Goal: Task Accomplishment & Management: Use online tool/utility

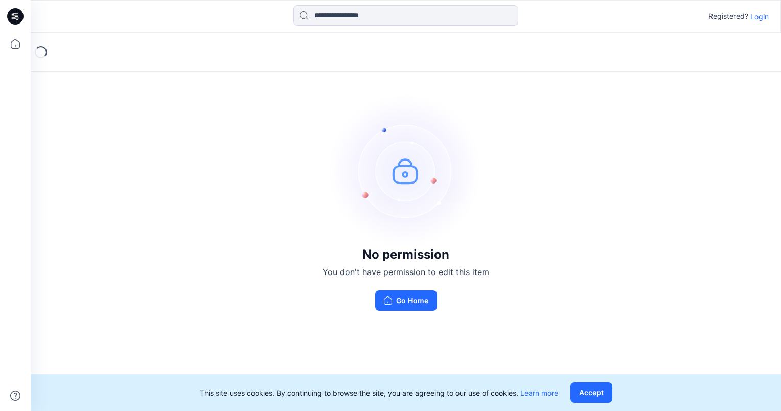
click at [757, 13] on p "Login" at bounding box center [759, 16] width 18 height 11
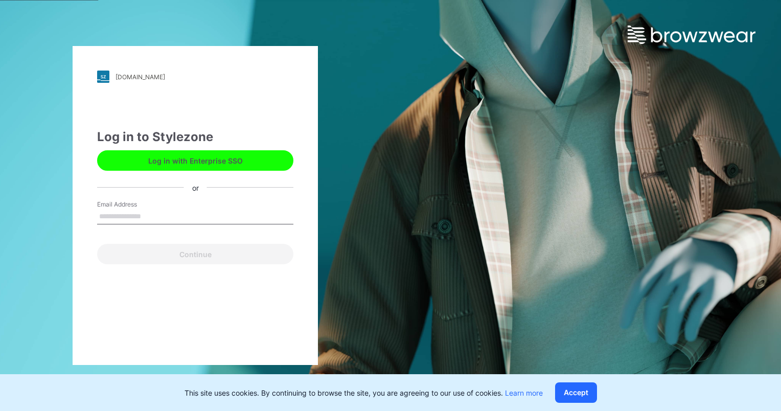
click at [167, 215] on input "Email Address" at bounding box center [195, 216] width 196 height 15
type input "**********"
click at [97, 244] on button "Continue" at bounding box center [195, 254] width 196 height 20
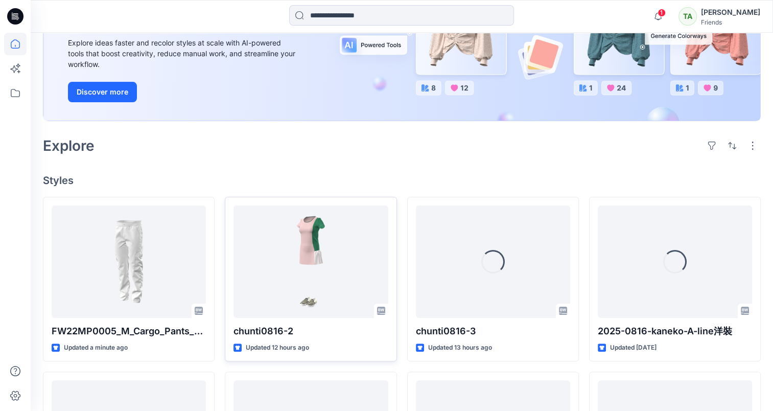
scroll to position [255, 0]
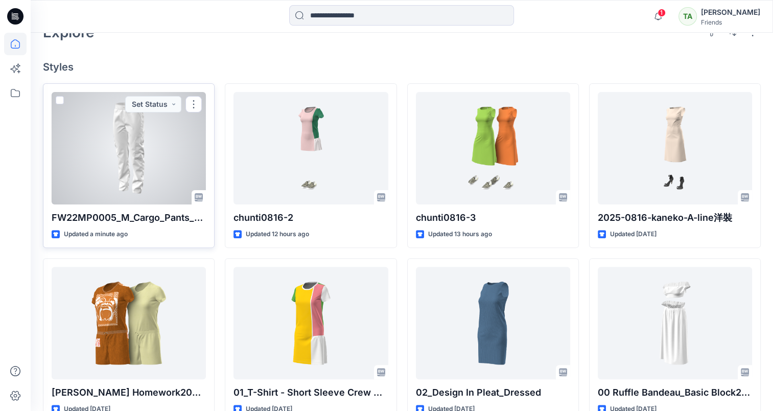
click at [157, 143] on div at bounding box center [129, 148] width 154 height 112
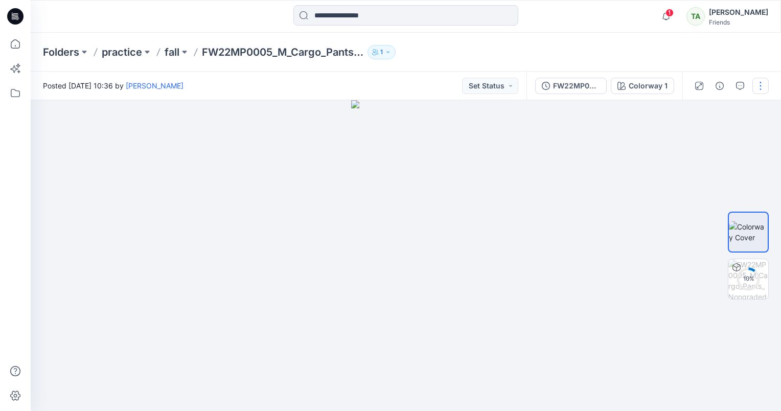
click at [765, 86] on button "button" at bounding box center [760, 86] width 16 height 16
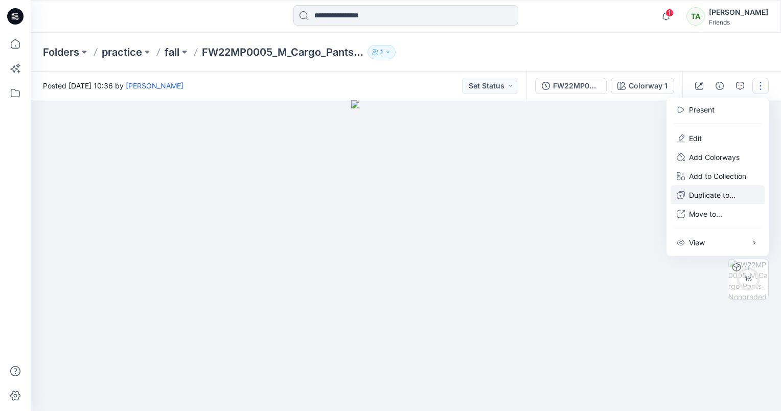
click at [722, 192] on p "Duplicate to..." at bounding box center [712, 195] width 47 height 11
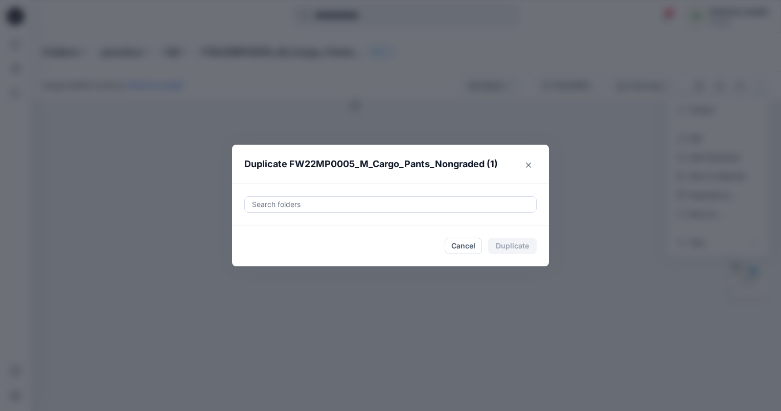
click at [546, 410] on html "1 Notifications Your style FW22MP0005_M_Cargo_Pants_Nongraded (1) is ready 2 mi…" at bounding box center [390, 205] width 781 height 411
click at [594, 234] on div "Duplicate FW22MP0005_M_Cargo_Pants_Nongraded (1) Search folders Cancel Duplicate" at bounding box center [390, 205] width 781 height 411
